Goal: Transaction & Acquisition: Purchase product/service

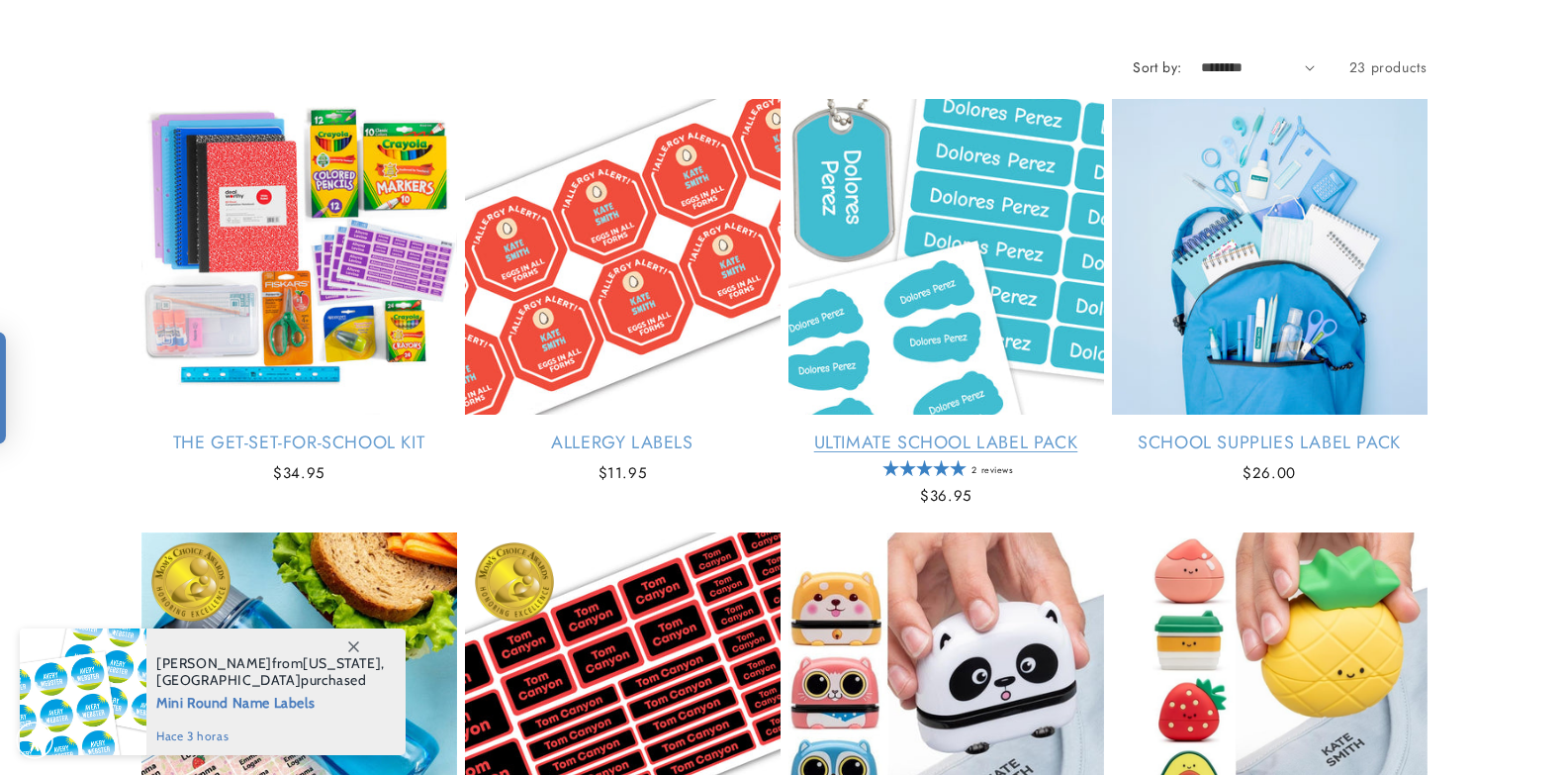
scroll to position [297, 0]
click at [1040, 431] on link "Ultimate School Label Pack" at bounding box center [946, 442] width 315 height 23
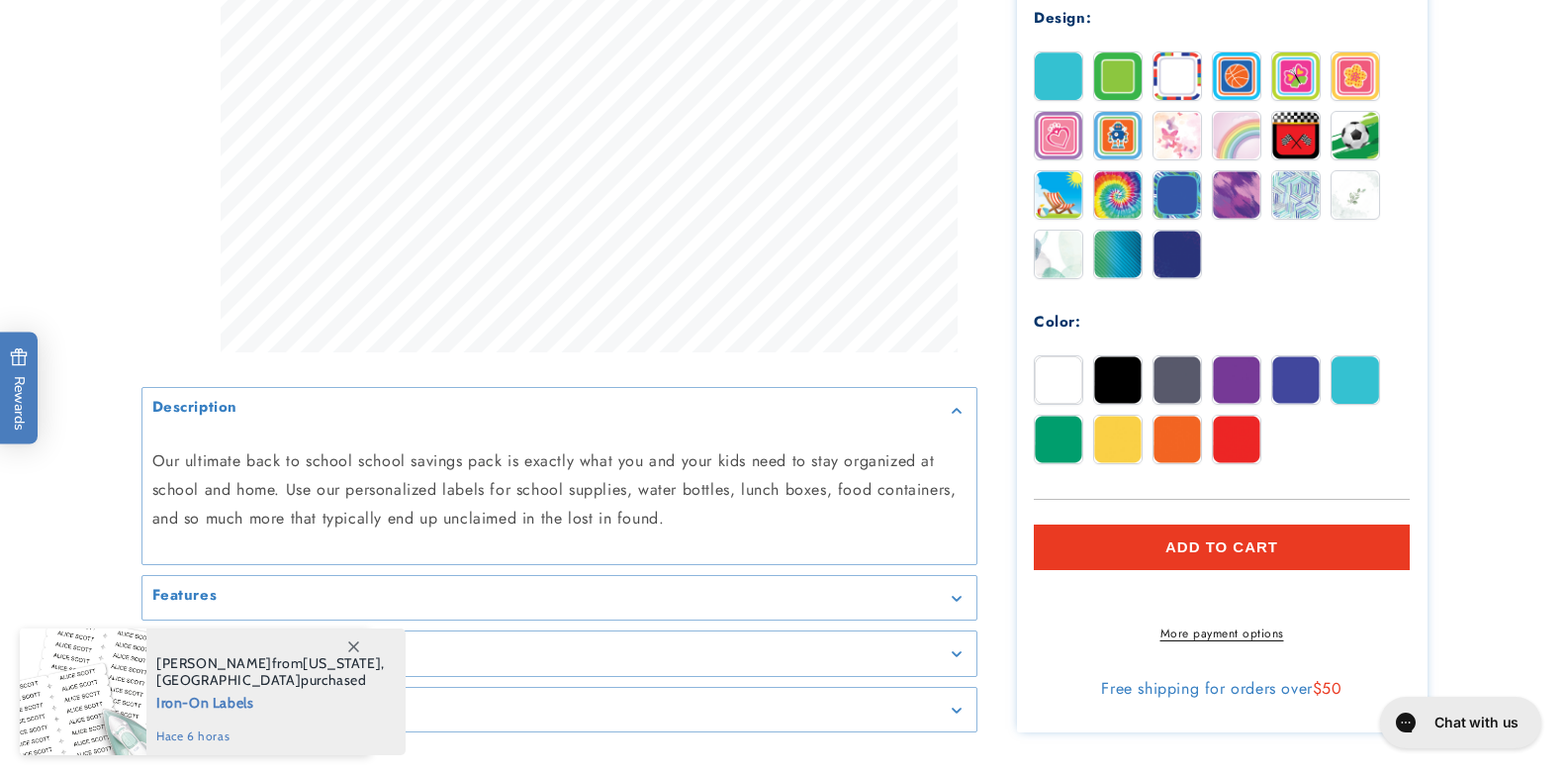
scroll to position [1287, 0]
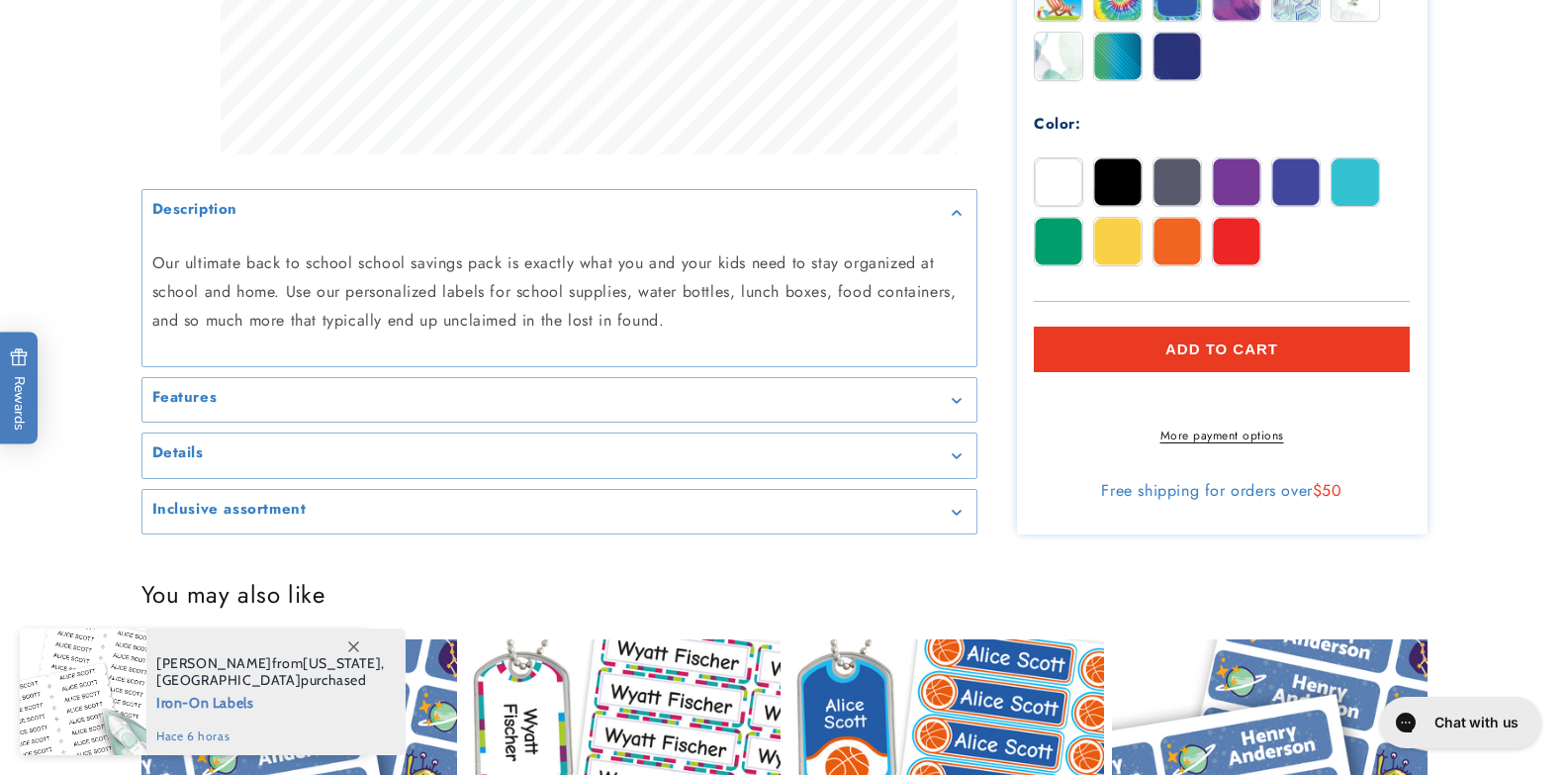
click at [1214, 444] on link "More payment options" at bounding box center [1222, 435] width 376 height 18
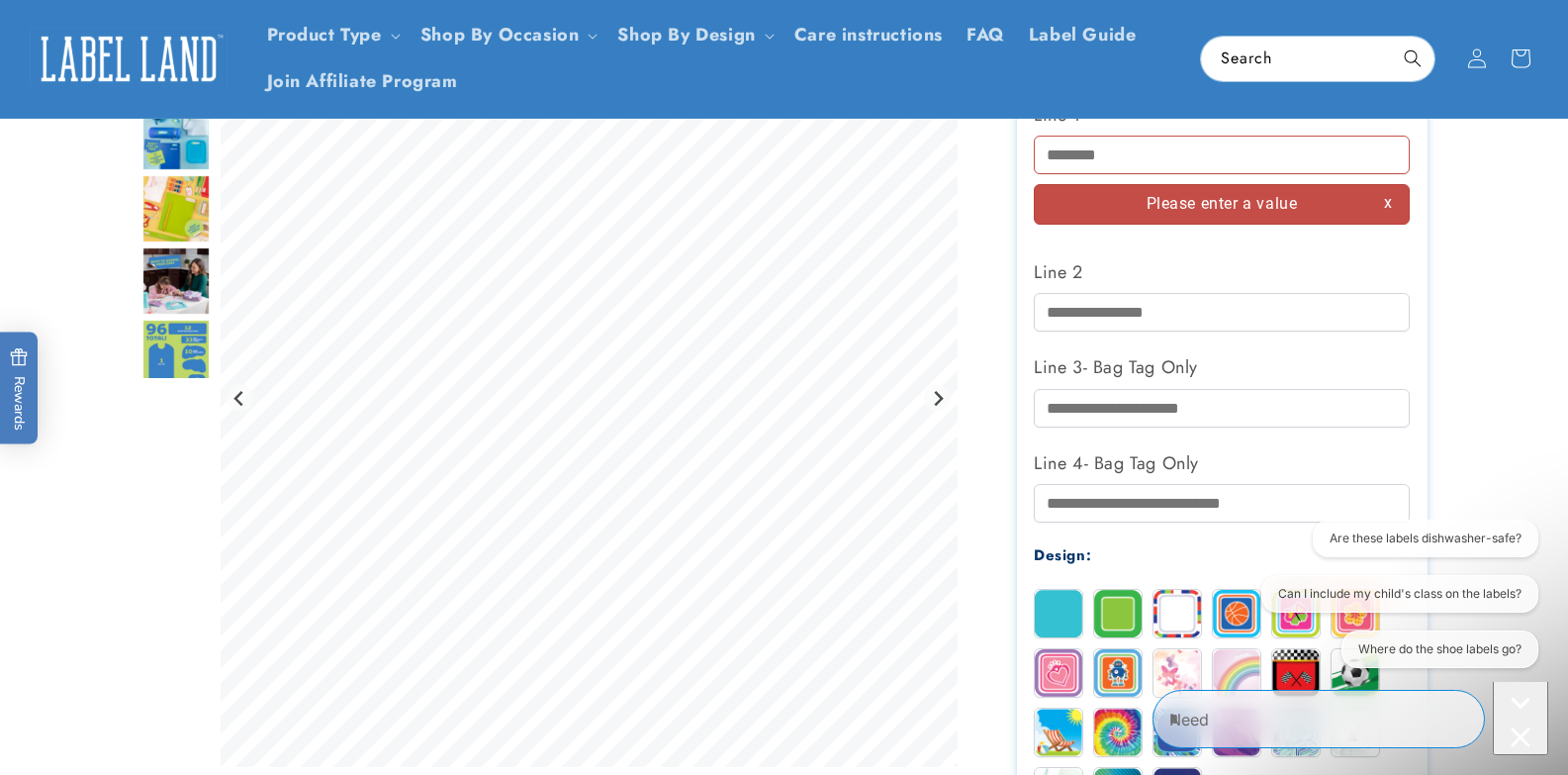
scroll to position [0, 0]
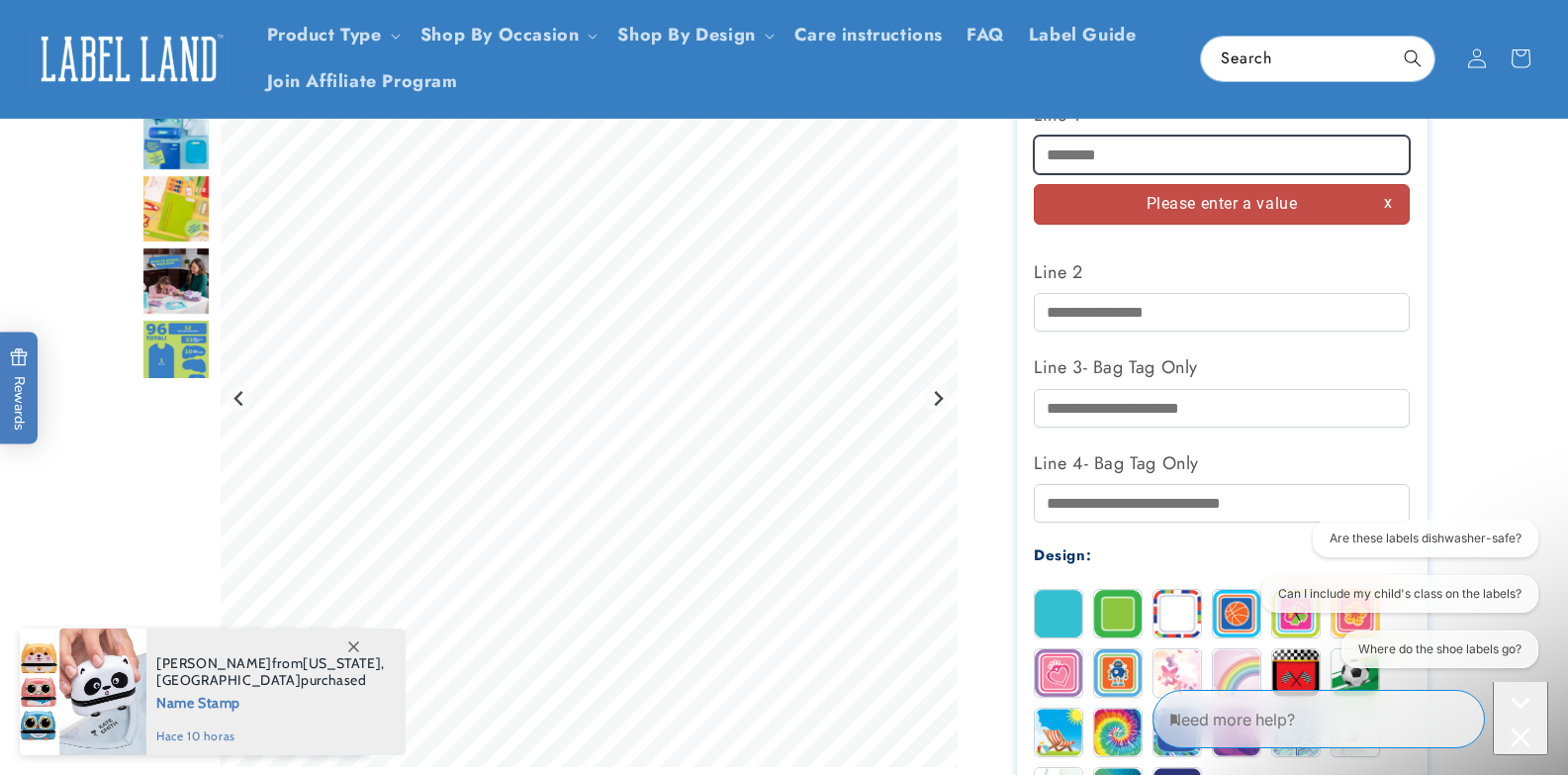
click at [1145, 151] on input "Line 1" at bounding box center [1222, 155] width 376 height 39
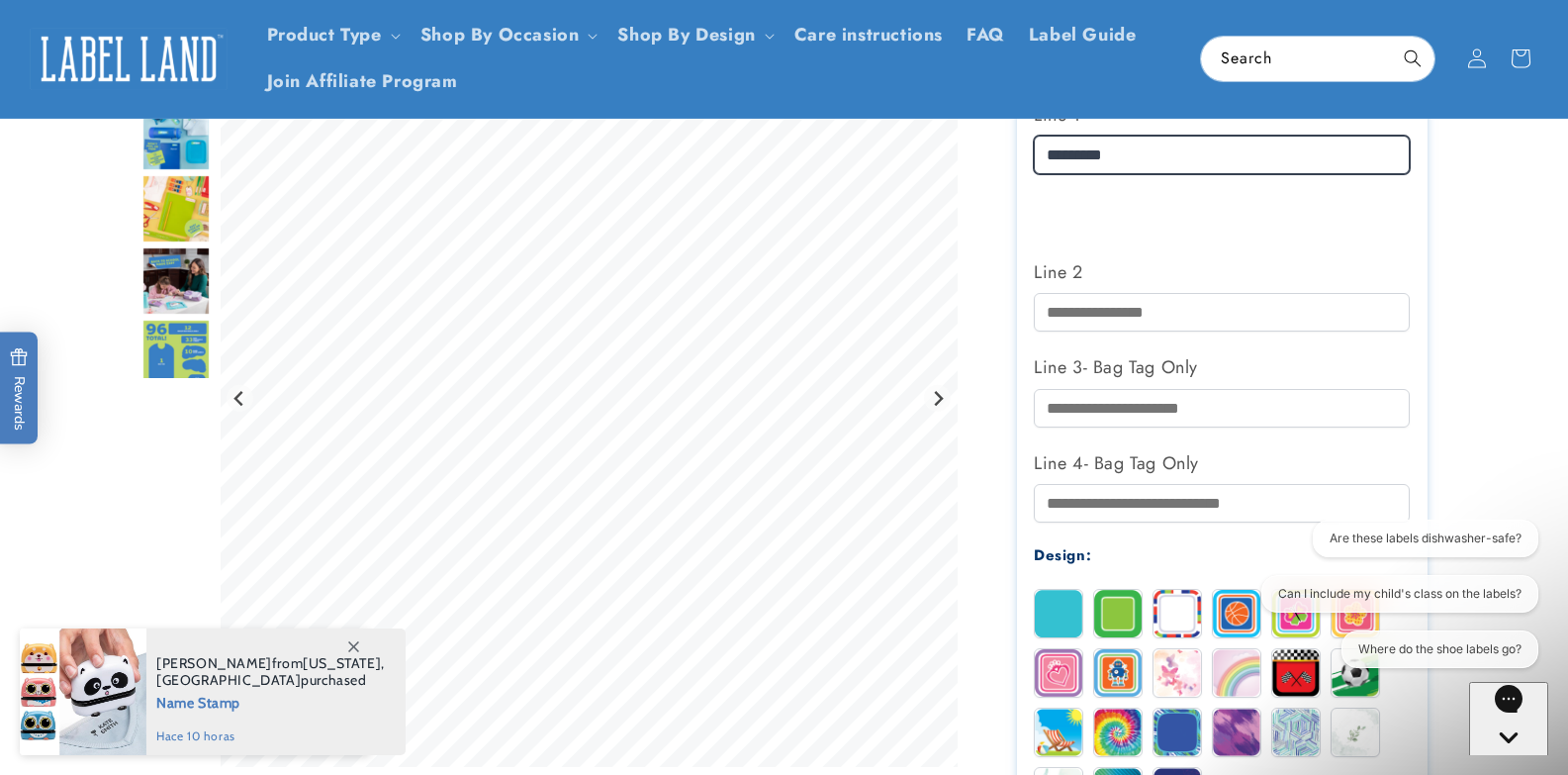
type input "*********"
click at [1266, 198] on div "Please enter a value" at bounding box center [1222, 204] width 376 height 41
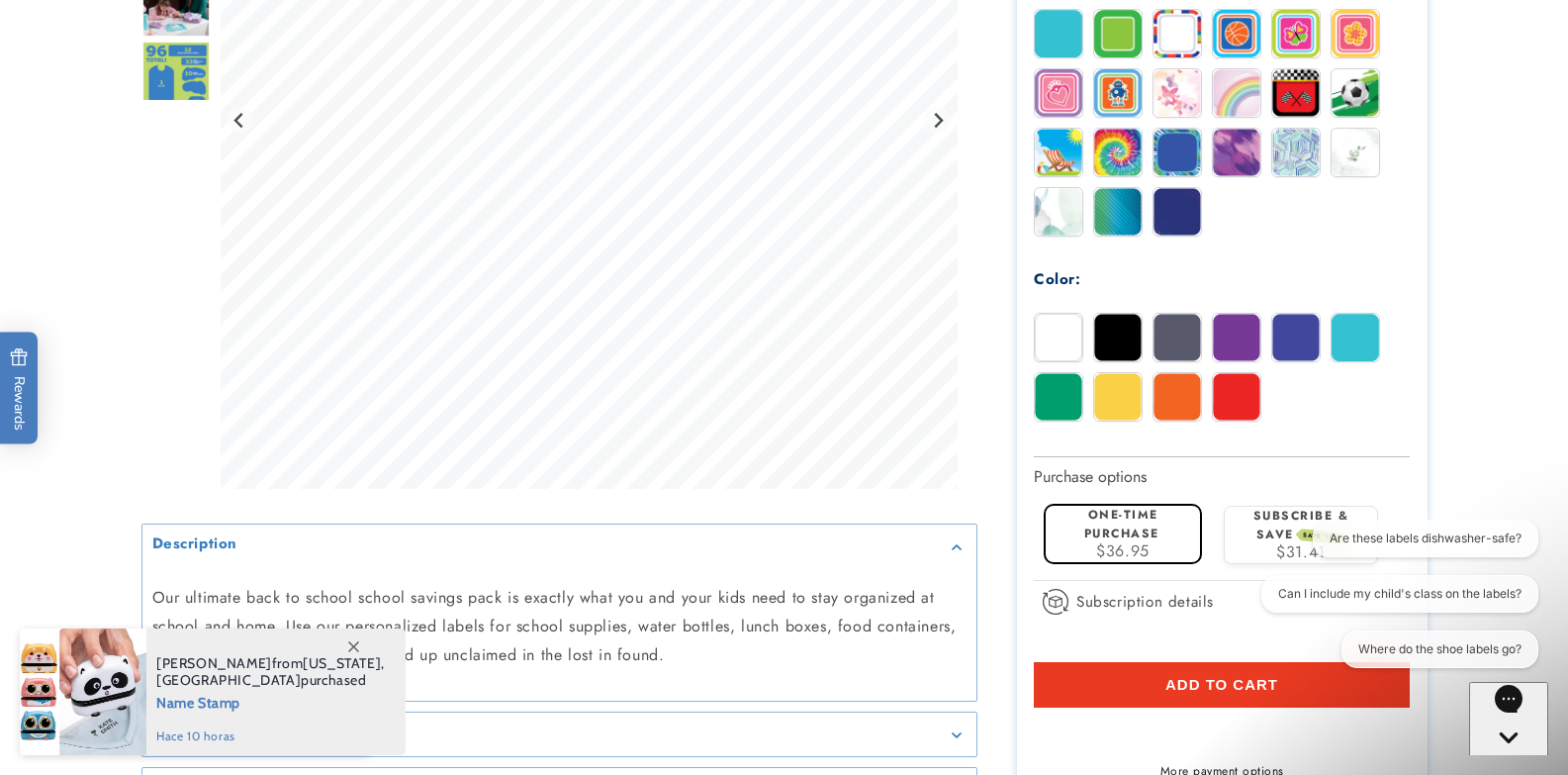
scroll to position [1207, 0]
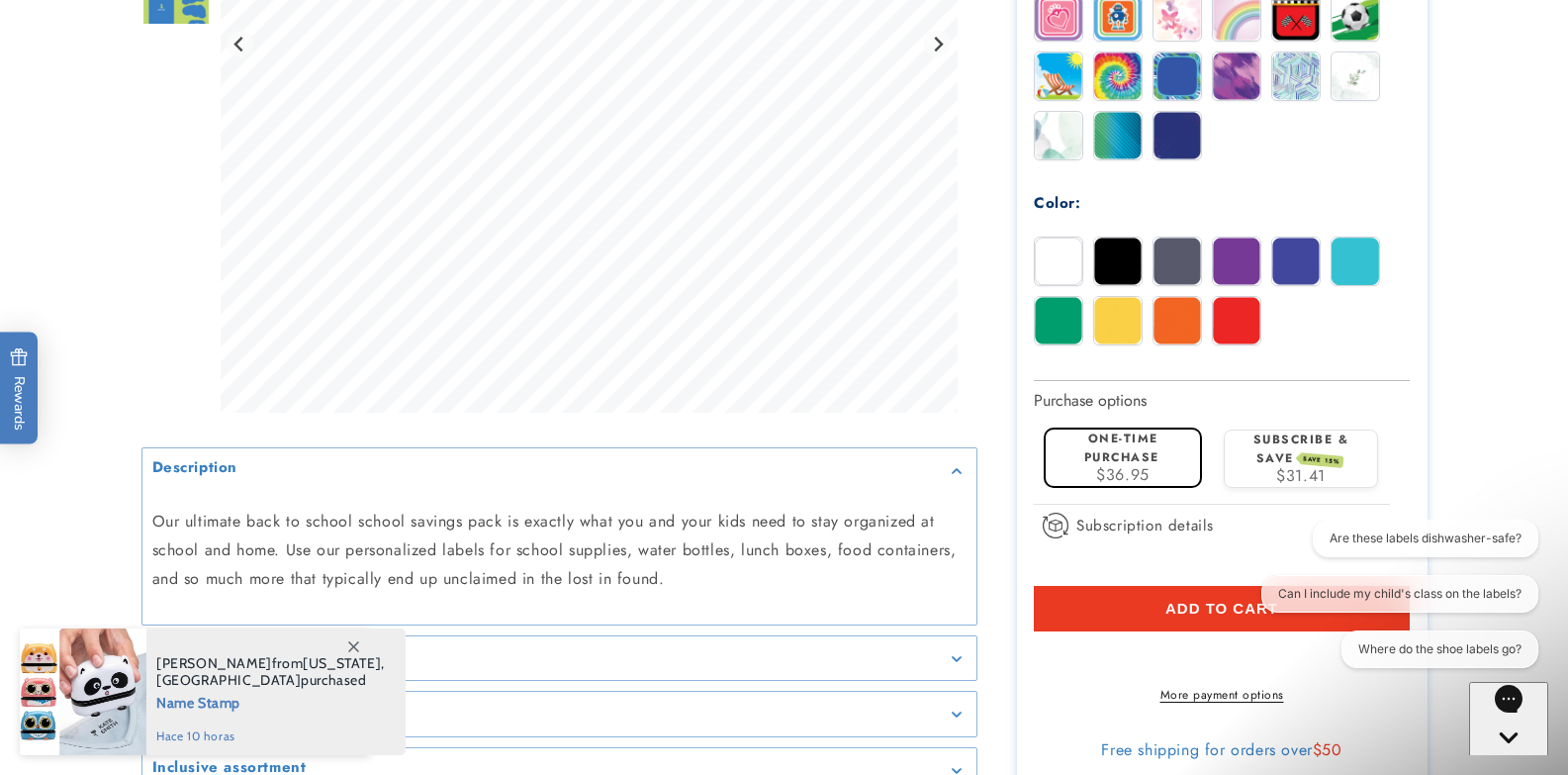
click at [1191, 704] on link "More payment options" at bounding box center [1222, 695] width 376 height 18
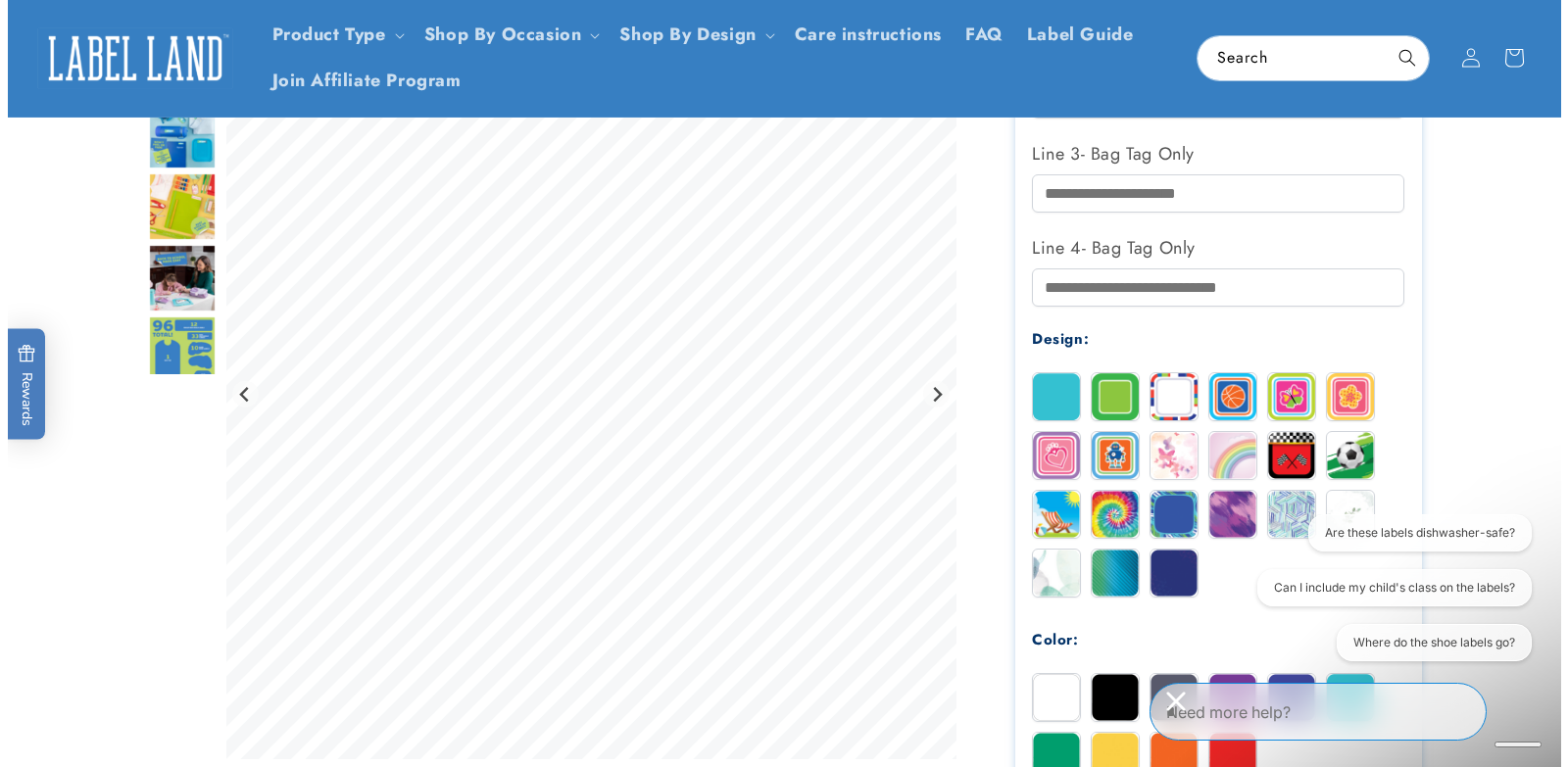
scroll to position [510, 0]
